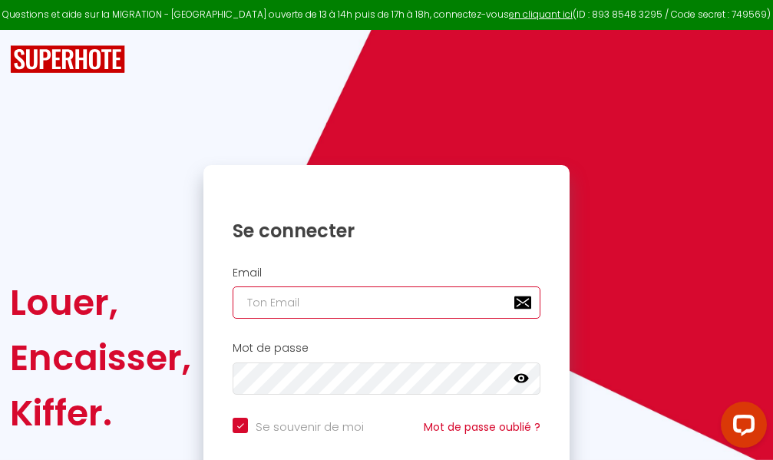
click at [385, 300] on input "email" at bounding box center [387, 302] width 308 height 32
type input "m"
checkbox input "true"
type input "ma"
checkbox input "true"
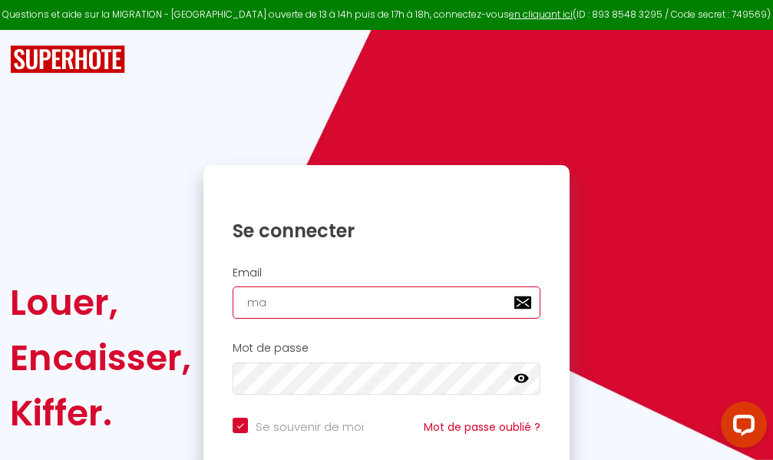
type input "mar"
checkbox input "true"
type input "marc"
checkbox input "true"
type input "marcd"
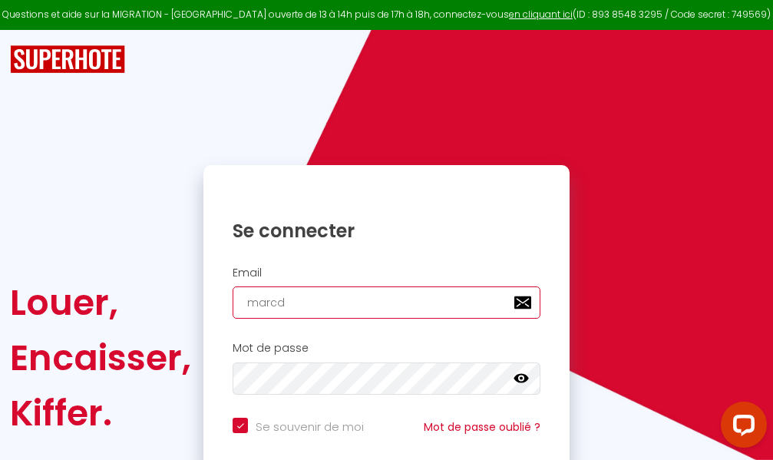
checkbox input "true"
type input "marcdp"
checkbox input "true"
type input "marcdpo"
checkbox input "true"
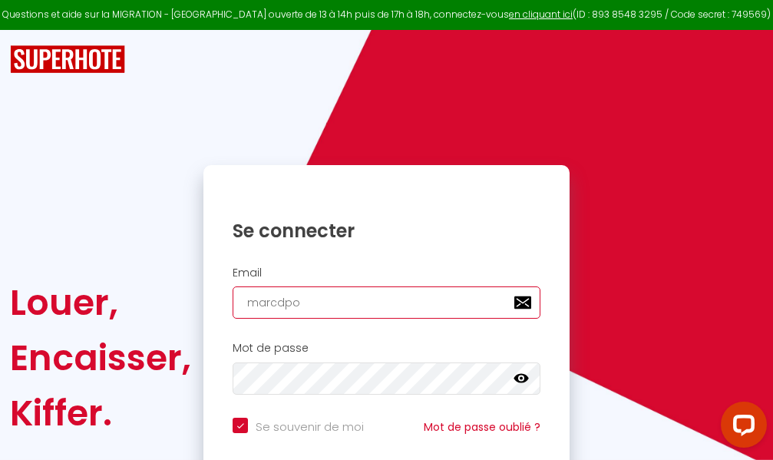
type input "marcdpoz"
checkbox input "true"
type input "marcdpoz."
checkbox input "true"
type input "marcdpoz.l"
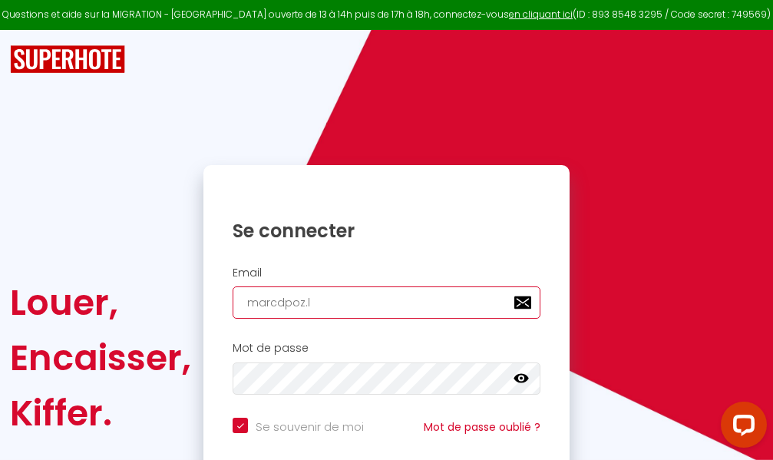
checkbox input "true"
type input "marcdpoz.lo"
checkbox input "true"
type input "marcdpoz.loc"
checkbox input "true"
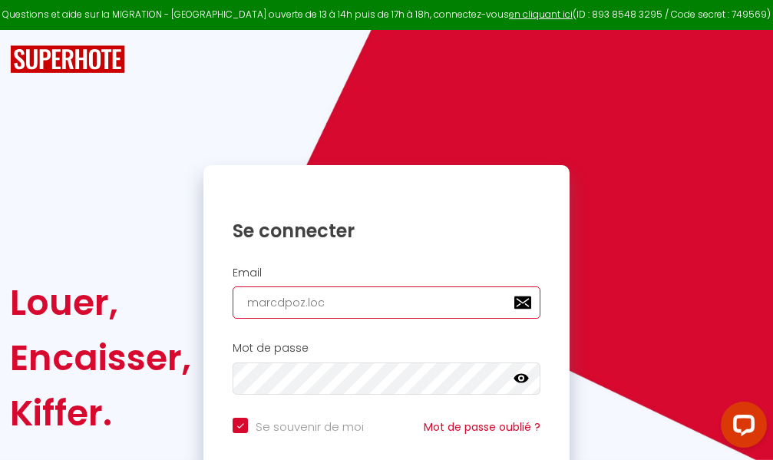
type input "marcdpoz.loca"
checkbox input "true"
type input "marcdpoz.locat"
checkbox input "true"
type input "marcdpoz.locati"
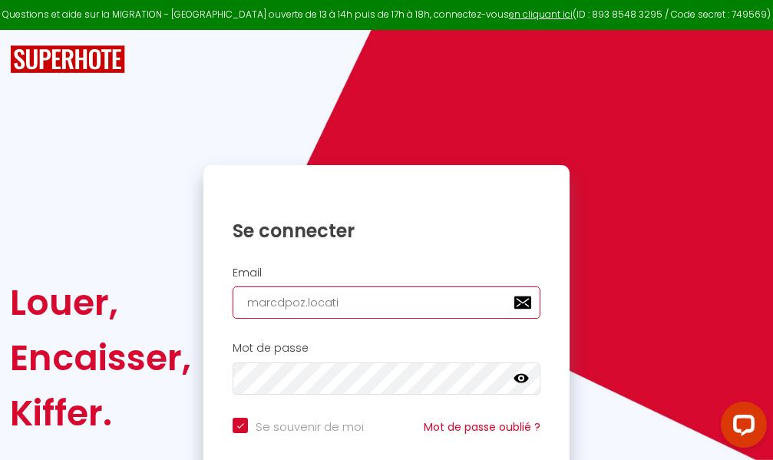
checkbox input "true"
type input "marcdpoz.locatio"
checkbox input "true"
type input "marcdpoz.location"
checkbox input "true"
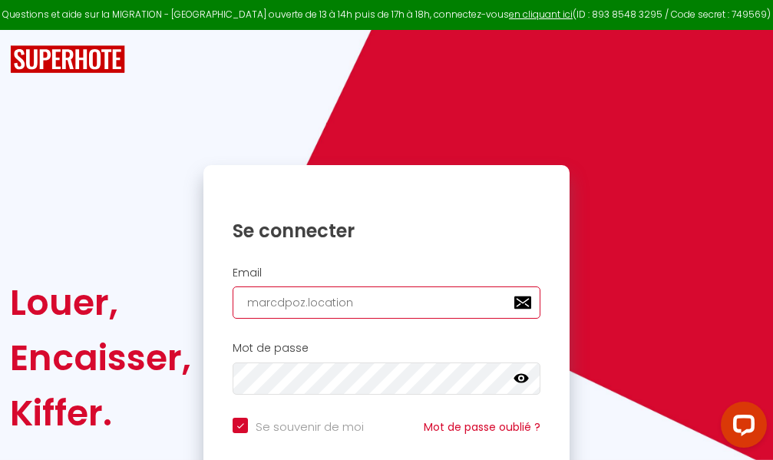
type input "marcdpoz.location@"
checkbox input "true"
type input "marcdpoz.location@g"
checkbox input "true"
type input "marcdpoz.location@gm"
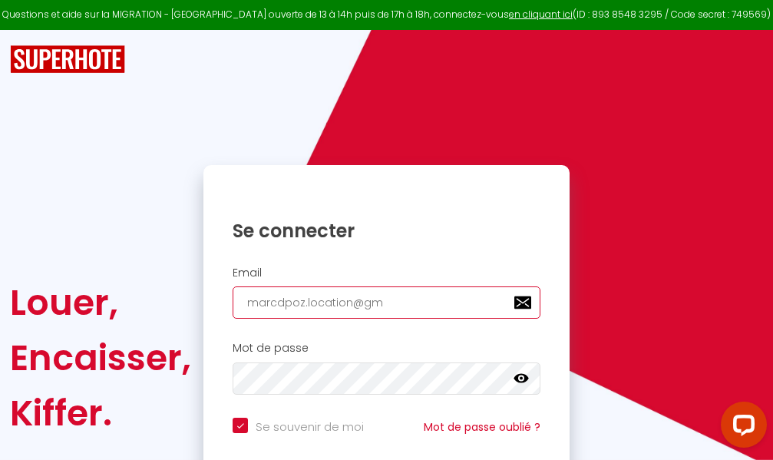
checkbox input "true"
type input "marcdpoz.location@gma"
checkbox input "true"
type input "marcdpoz.location@gmai"
checkbox input "true"
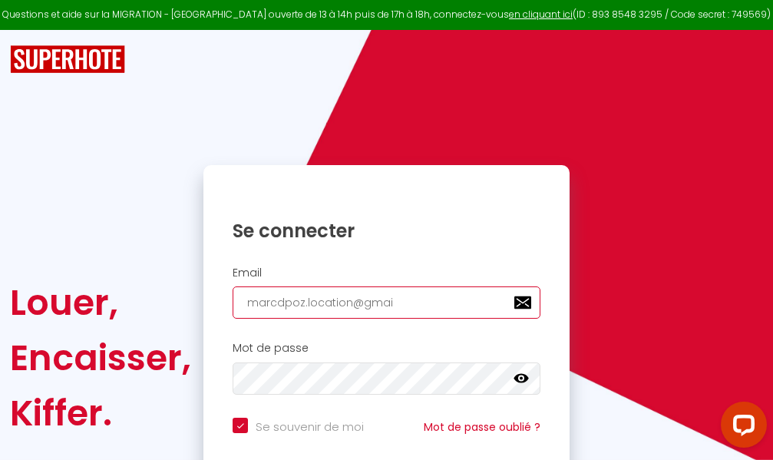
type input "[EMAIL_ADDRESS]"
checkbox input "true"
type input "[EMAIL_ADDRESS]."
checkbox input "true"
type input "marcdpoz.location@gmail.c"
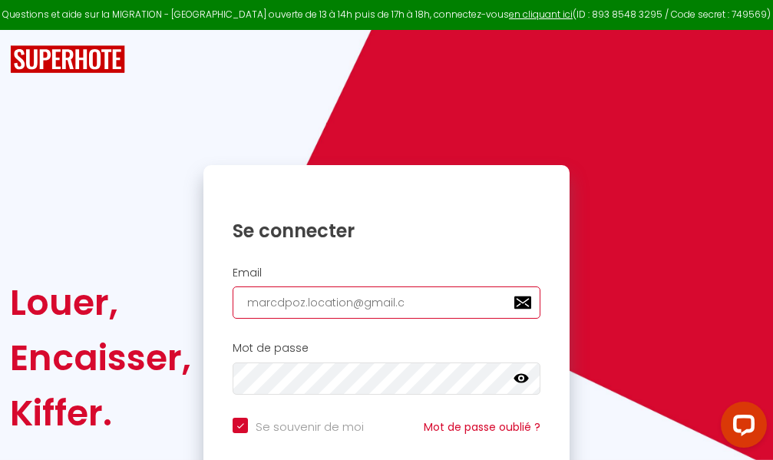
checkbox input "true"
type input "[EMAIL_ADDRESS][DOMAIN_NAME]"
checkbox input "true"
type input "[EMAIL_ADDRESS][DOMAIN_NAME]"
checkbox input "true"
